Goal: Contribute content

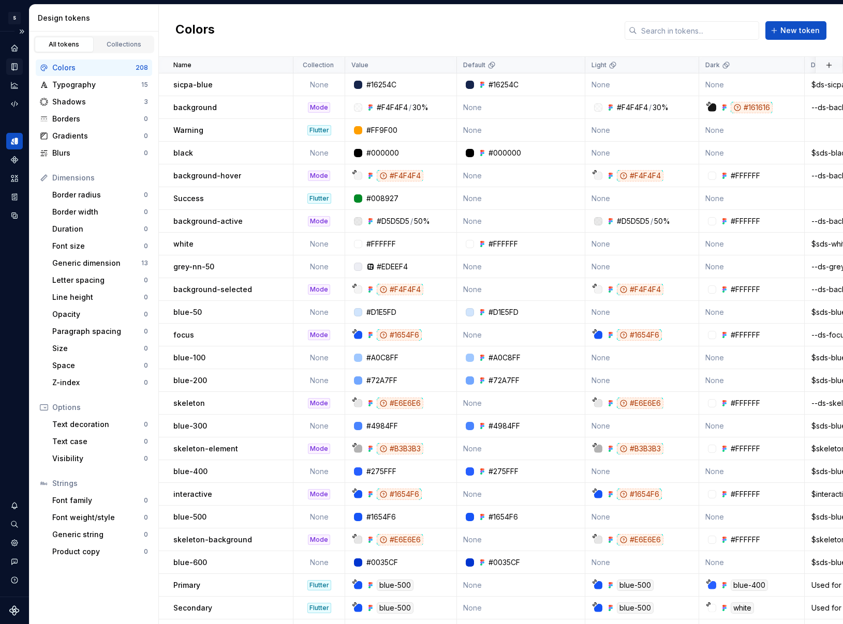
click at [8, 72] on div "Documentation" at bounding box center [14, 66] width 17 height 17
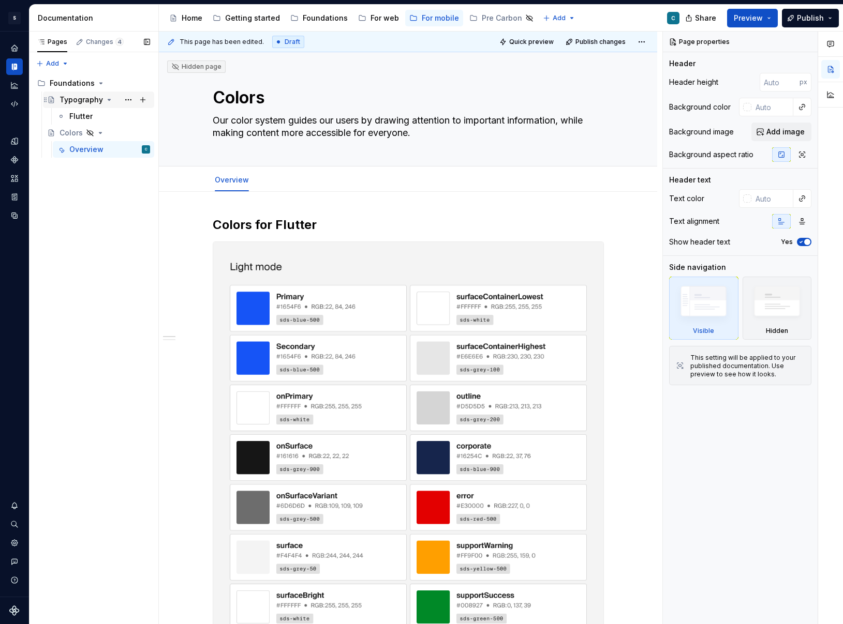
click at [86, 101] on div "Typography" at bounding box center [80, 100] width 43 height 10
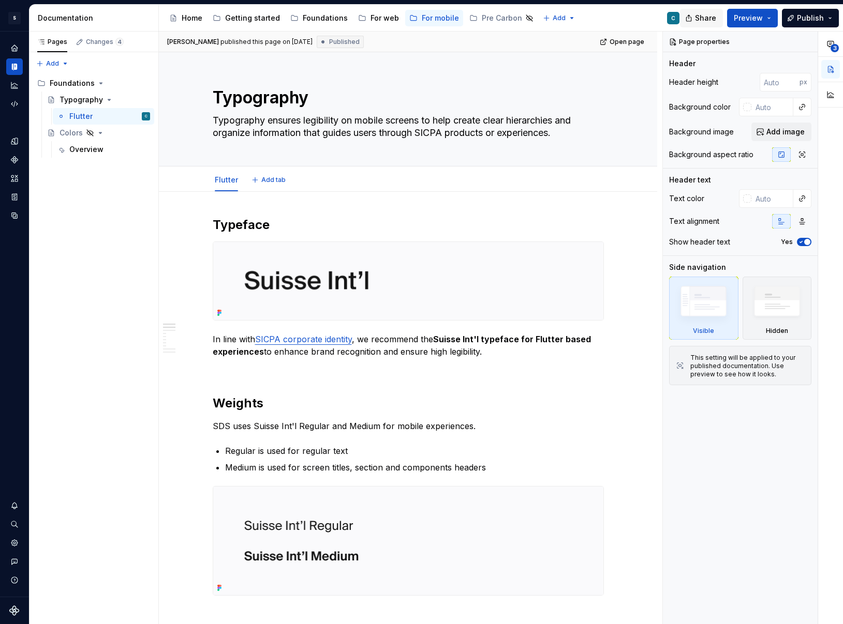
type textarea "*"
